Goal: Task Accomplishment & Management: Complete application form

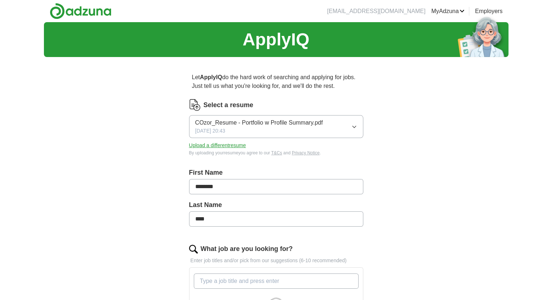
click at [355, 124] on icon "button" at bounding box center [354, 127] width 6 height 6
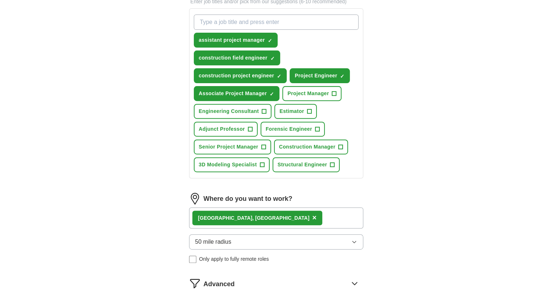
scroll to position [254, 0]
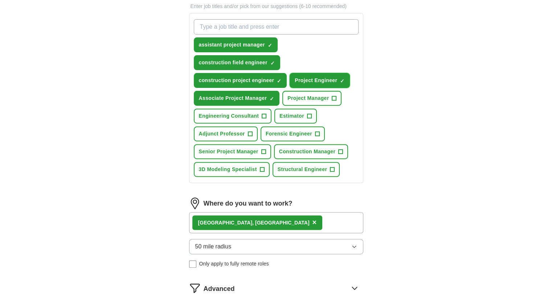
click at [0, 0] on span "×" at bounding box center [0, 0] width 0 height 0
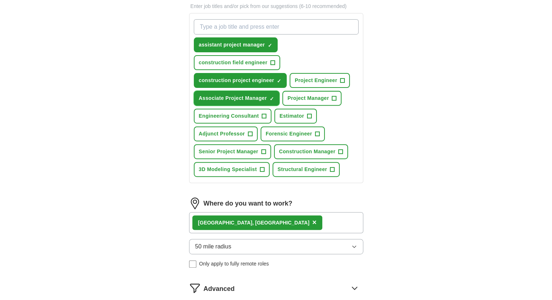
click at [0, 0] on span "×" at bounding box center [0, 0] width 0 height 0
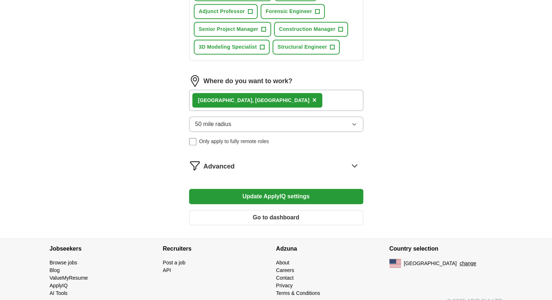
scroll to position [384, 0]
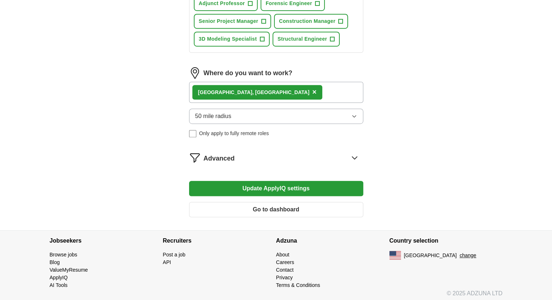
click at [287, 183] on button "Update ApplyIQ settings" at bounding box center [276, 188] width 174 height 15
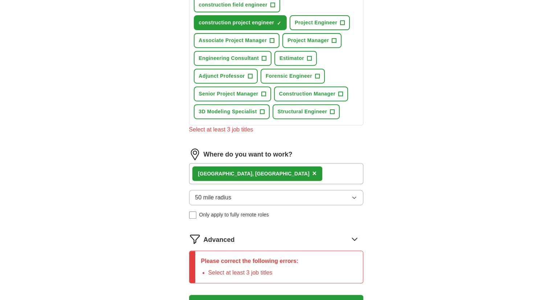
scroll to position [275, 0]
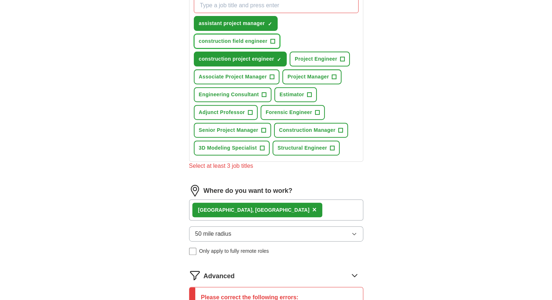
click at [272, 40] on span "+" at bounding box center [272, 41] width 4 height 6
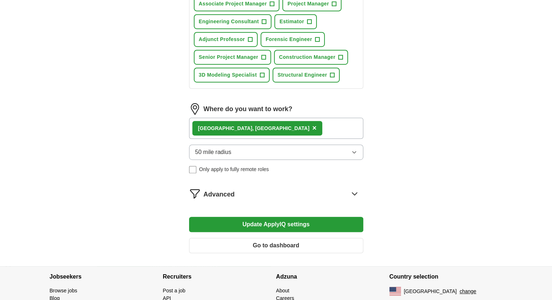
scroll to position [384, 0]
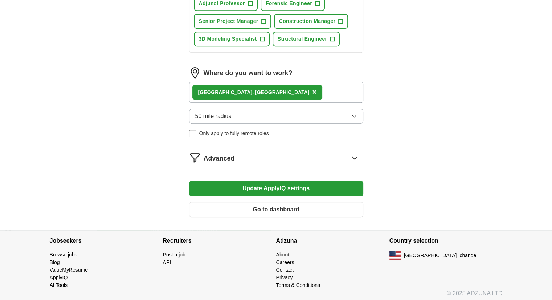
click at [268, 182] on button "Update ApplyIQ settings" at bounding box center [276, 188] width 174 height 15
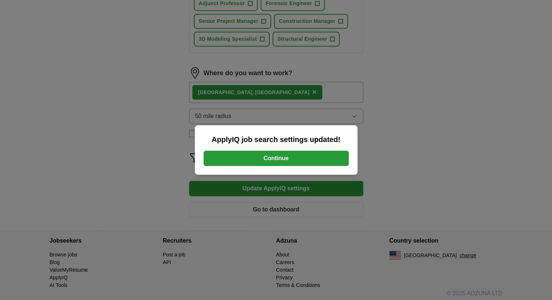
click at [290, 158] on button "Continue" at bounding box center [275, 157] width 145 height 15
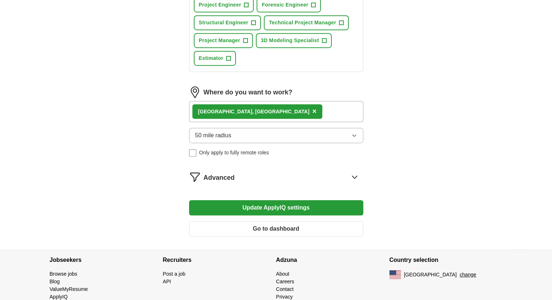
scroll to position [419, 0]
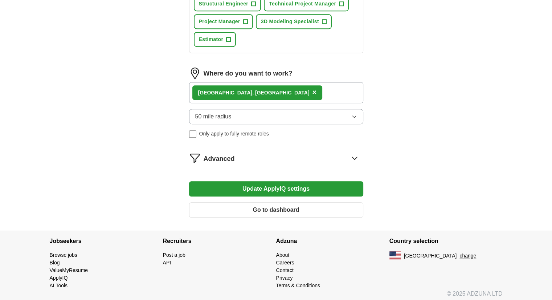
click at [353, 153] on icon at bounding box center [354, 158] width 12 height 12
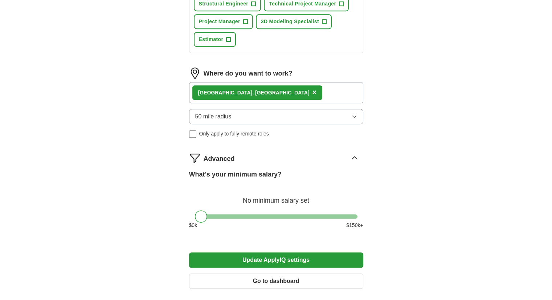
click at [353, 156] on icon at bounding box center [354, 157] width 5 height 3
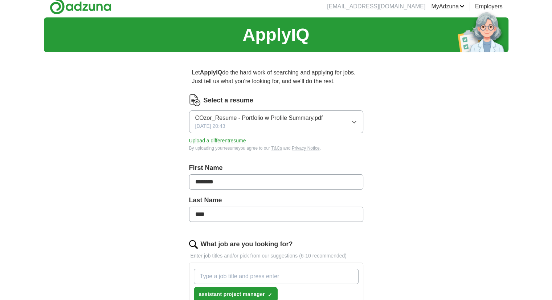
scroll to position [0, 0]
